Goal: Information Seeking & Learning: Learn about a topic

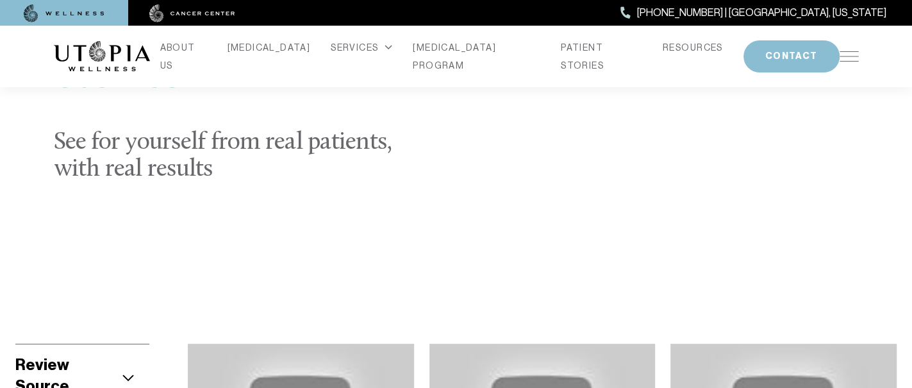
scroll to position [256, 0]
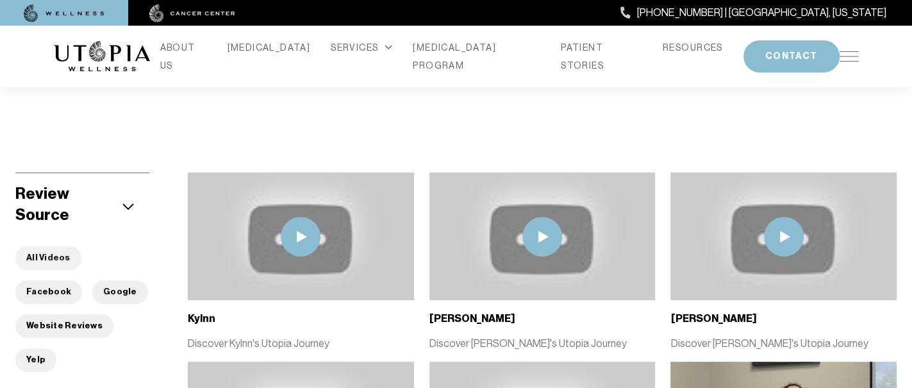
click at [35, 246] on button "All Videos" at bounding box center [48, 258] width 66 height 24
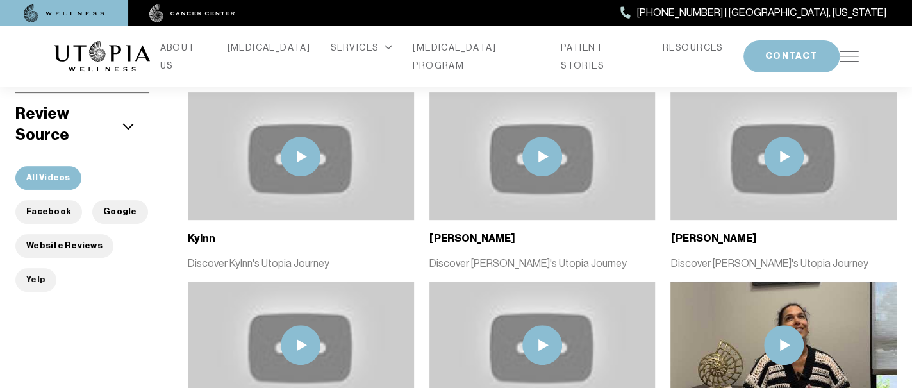
scroll to position [349, 0]
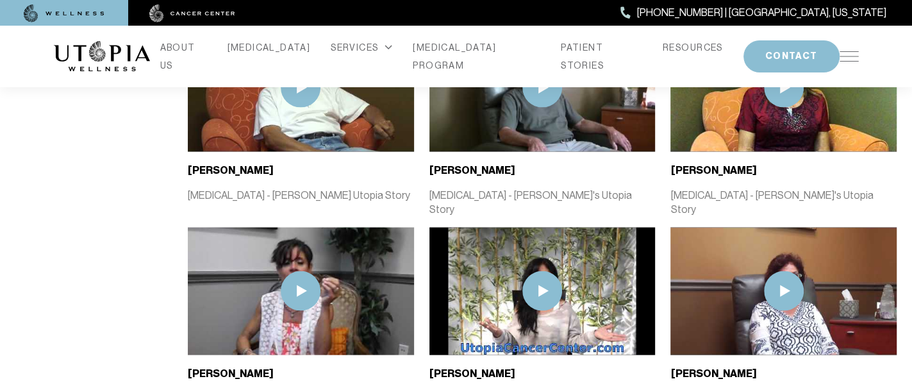
scroll to position [1631, 0]
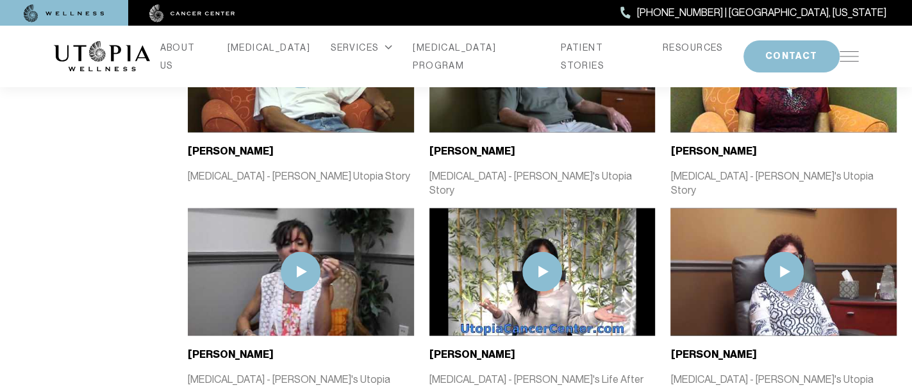
click at [310, 251] on img at bounding box center [301, 271] width 40 height 40
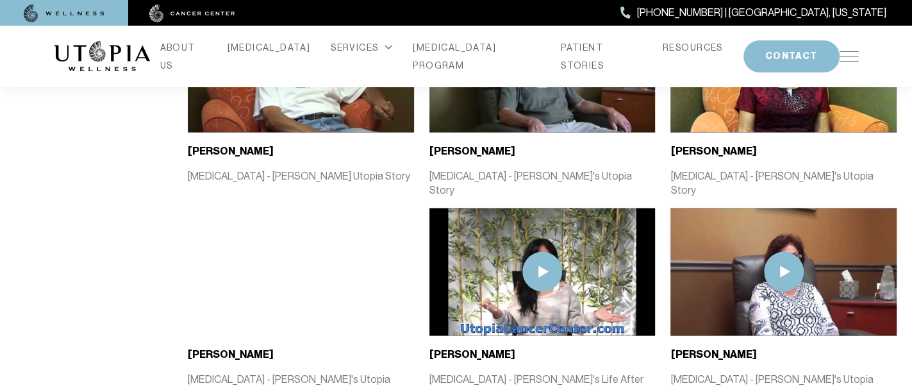
click at [543, 251] on img at bounding box center [542, 271] width 40 height 40
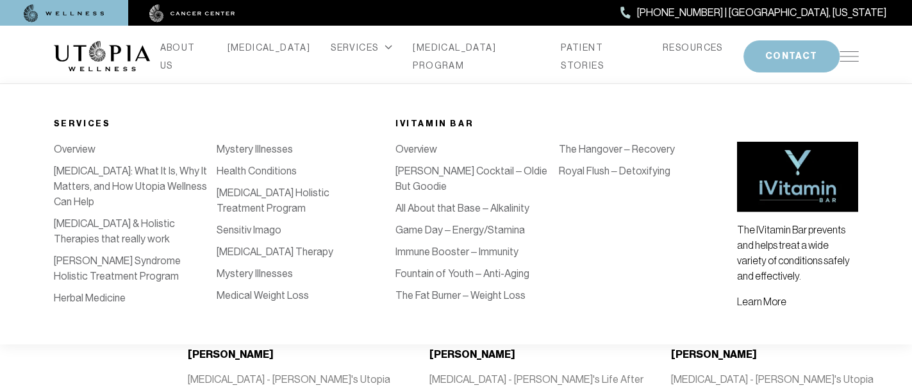
click at [385, 50] on icon at bounding box center [389, 47] width 8 height 5
click at [126, 292] on link "Herbal Medicine" at bounding box center [90, 298] width 72 height 12
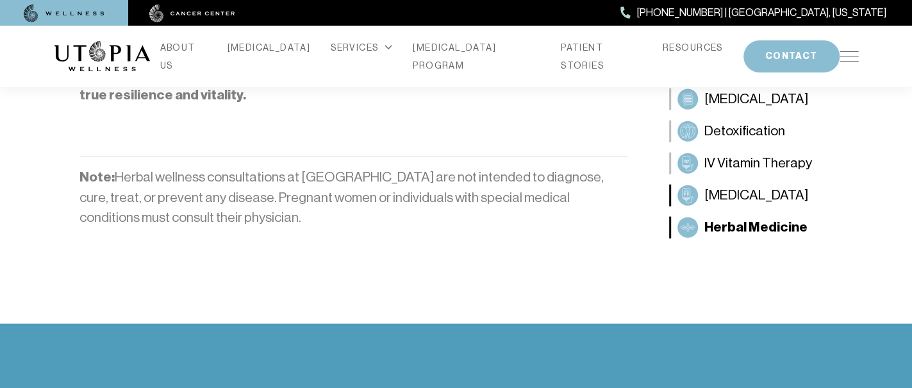
scroll to position [1966, 0]
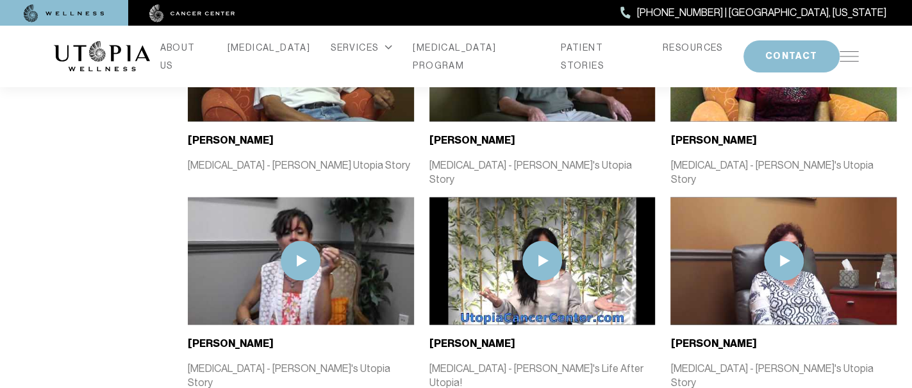
scroll to position [1631, 0]
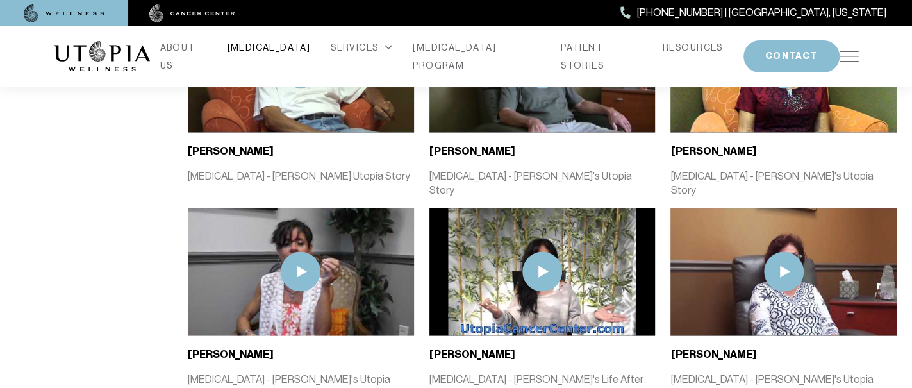
click at [263, 53] on link "[MEDICAL_DATA]" at bounding box center [269, 47] width 83 height 18
